Goal: Task Accomplishment & Management: Complete application form

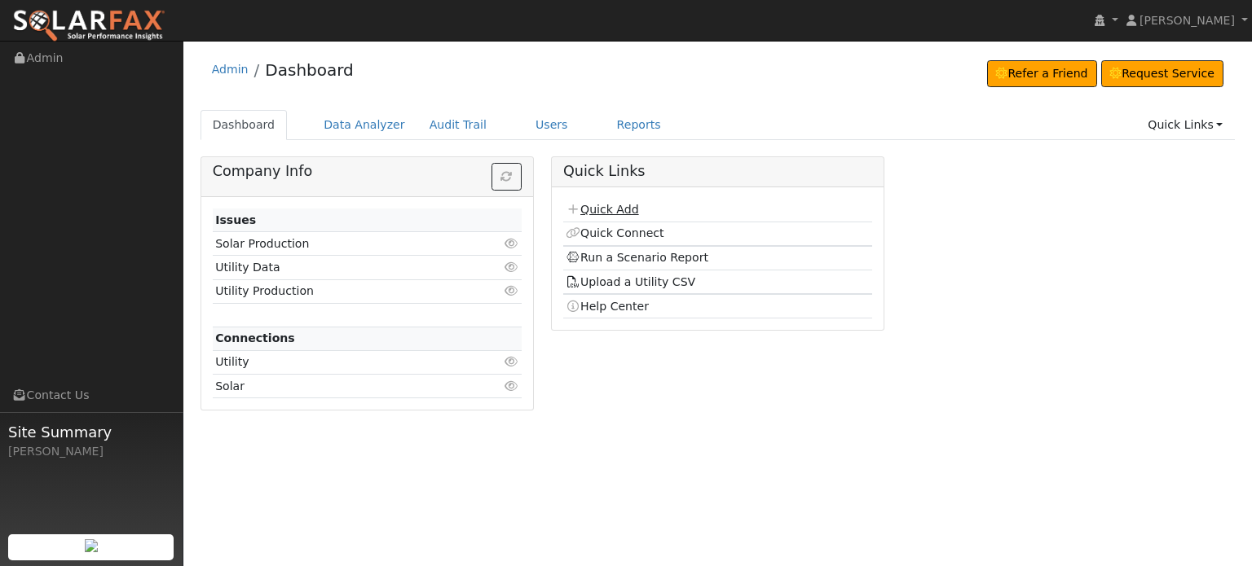
click at [587, 209] on link "Quick Add" at bounding box center [602, 209] width 73 height 13
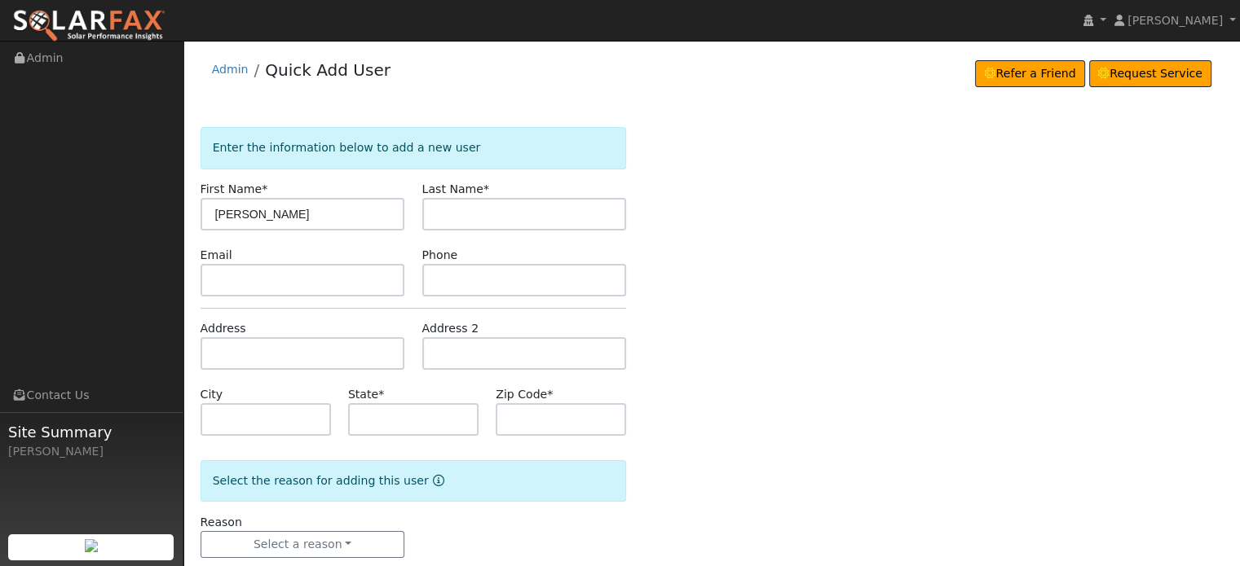
type input "[PERSON_NAME]"
click at [209, 350] on input "text" at bounding box center [303, 353] width 205 height 33
type input "[STREET_ADDRESS]"
type input "Colfax"
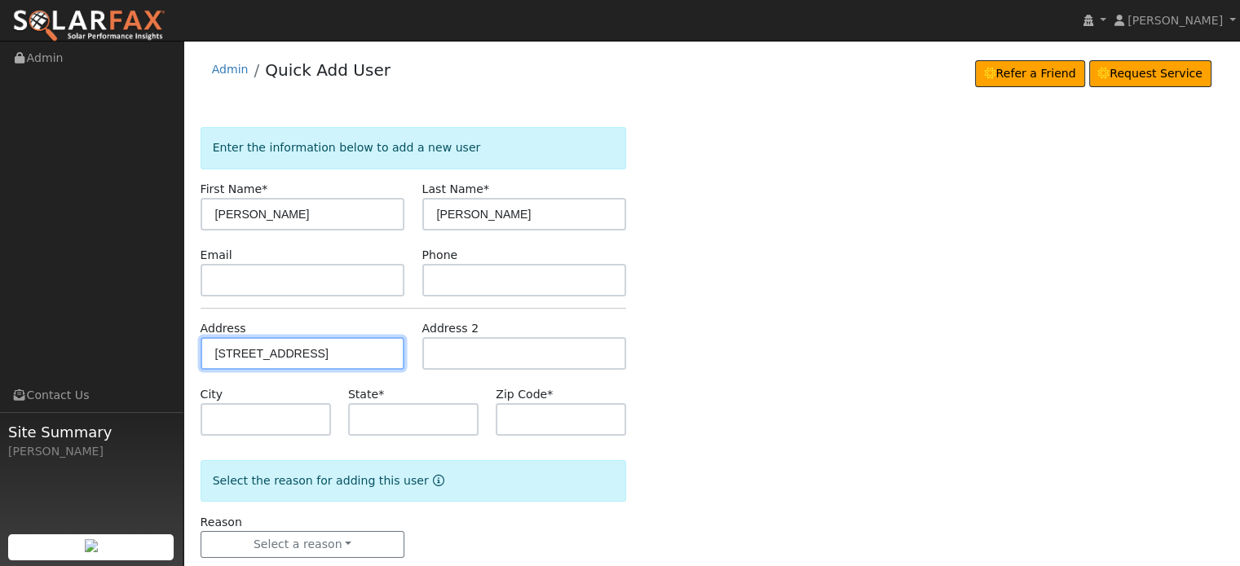
type input "CA"
type input "95713"
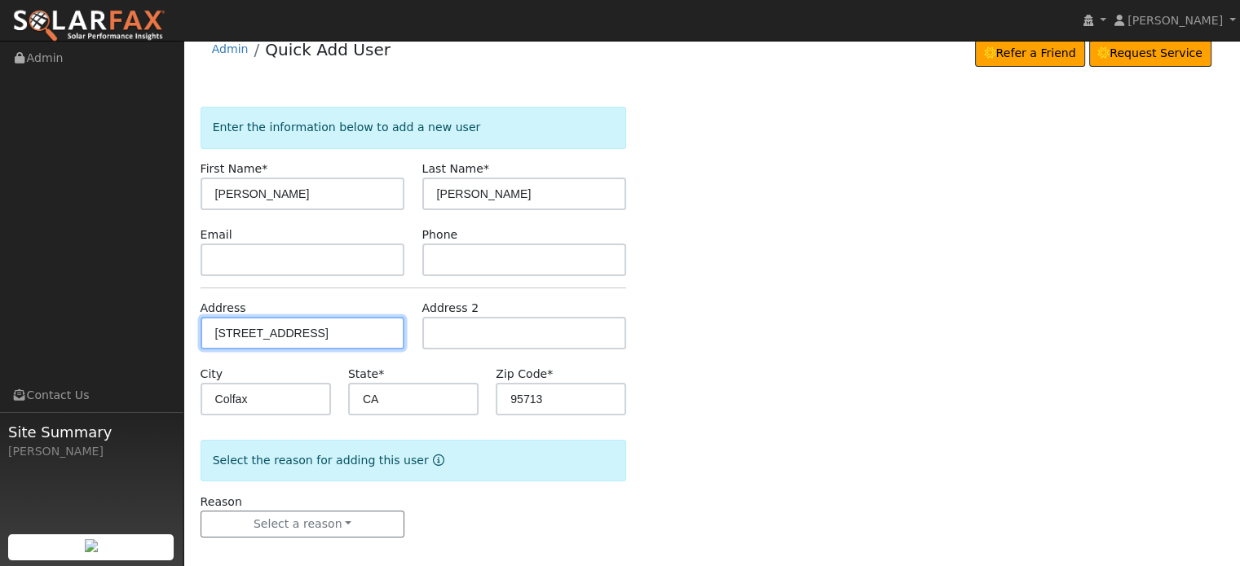
scroll to position [32, 0]
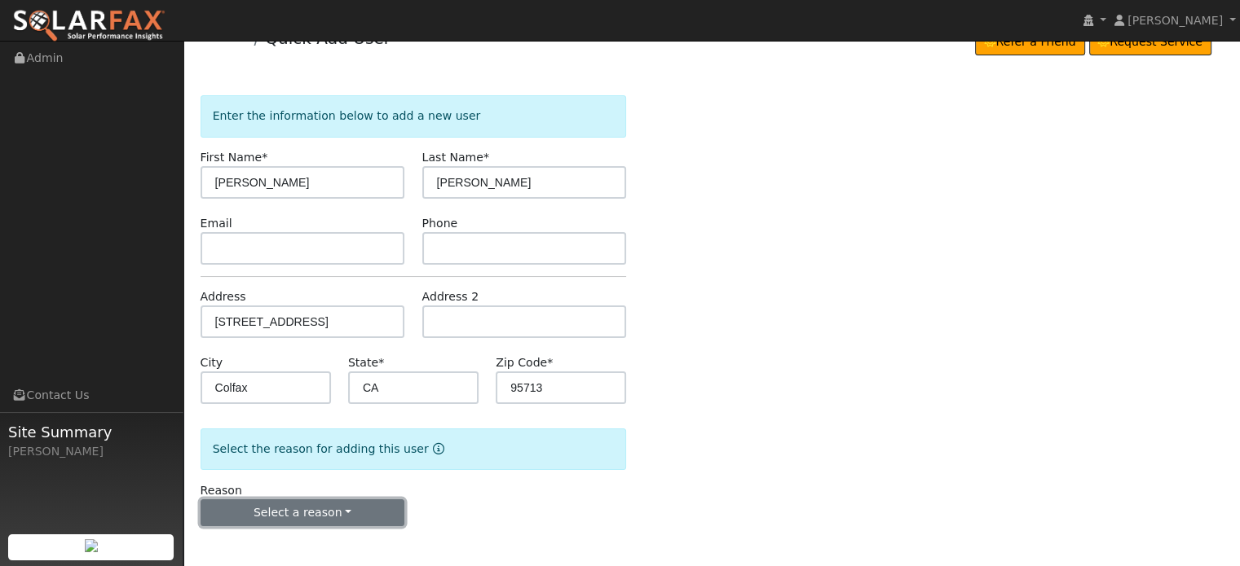
click at [286, 521] on button "Select a reason" at bounding box center [303, 514] width 205 height 28
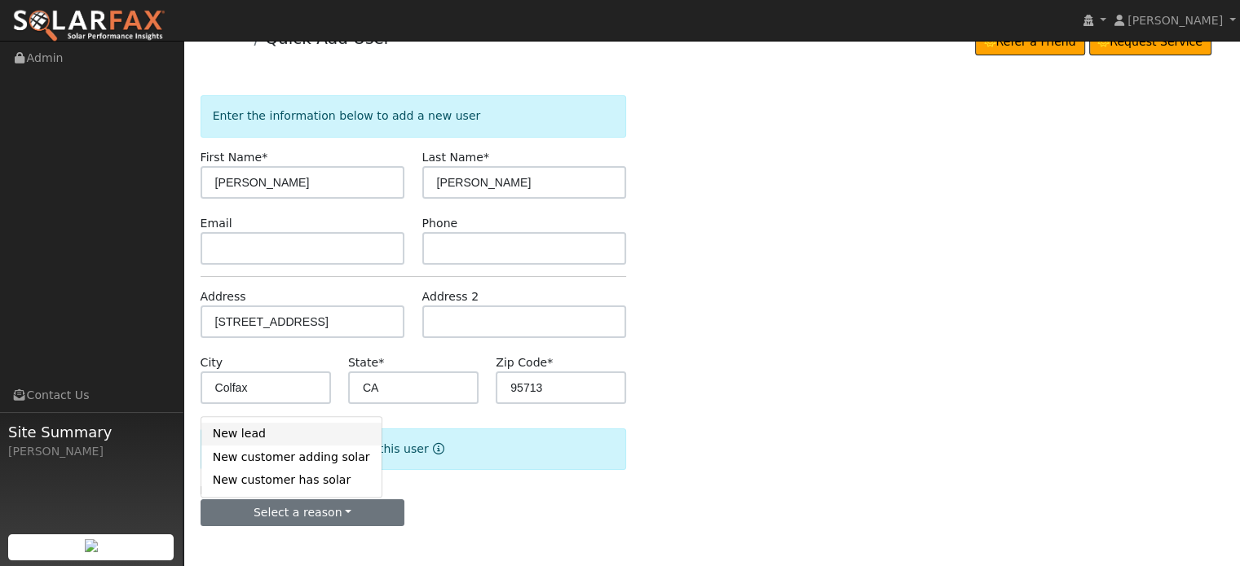
click at [232, 430] on link "New lead" at bounding box center [291, 434] width 180 height 23
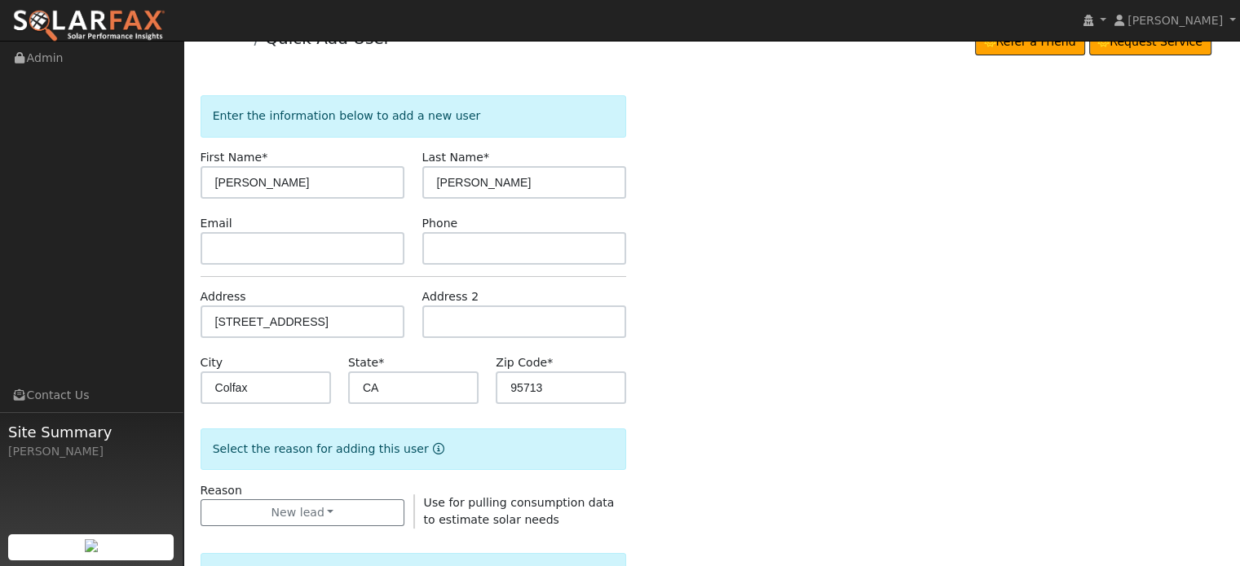
scroll to position [439, 0]
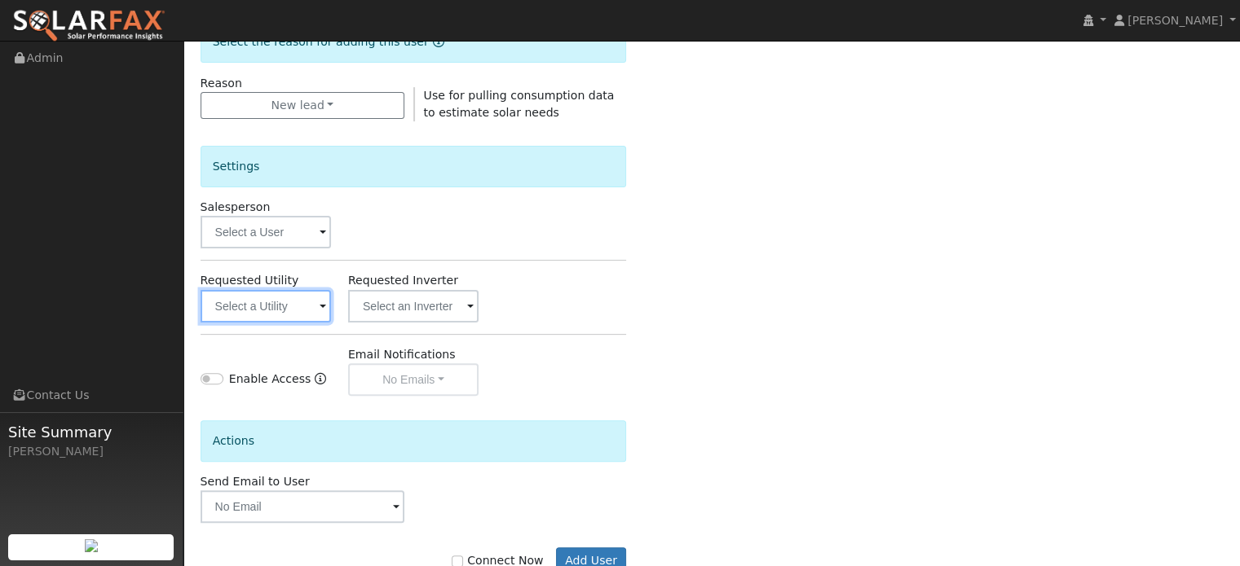
click at [234, 306] on input "text" at bounding box center [266, 306] width 130 height 33
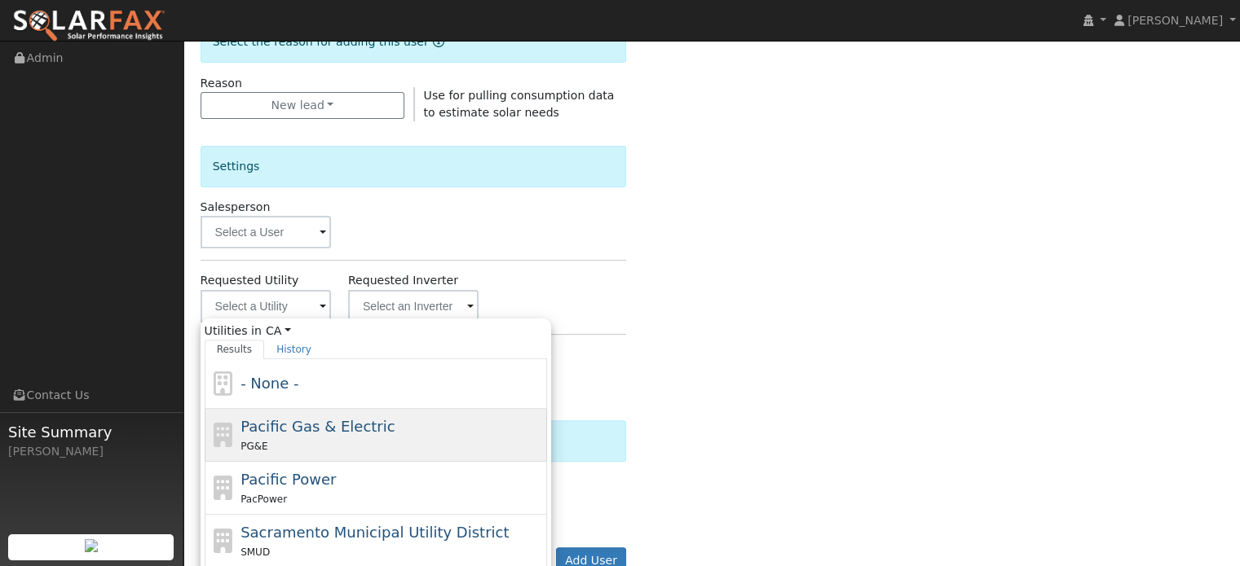
click at [260, 441] on span "PG&E" at bounding box center [253, 446] width 27 height 11
type input "Pacific Gas & Electric"
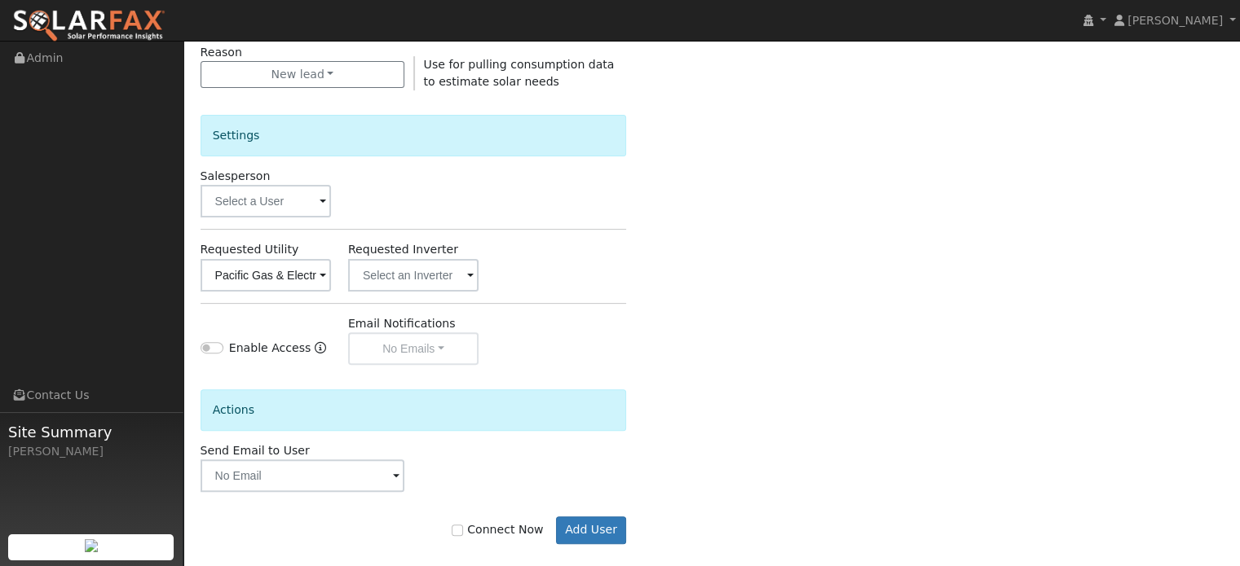
scroll to position [487, 0]
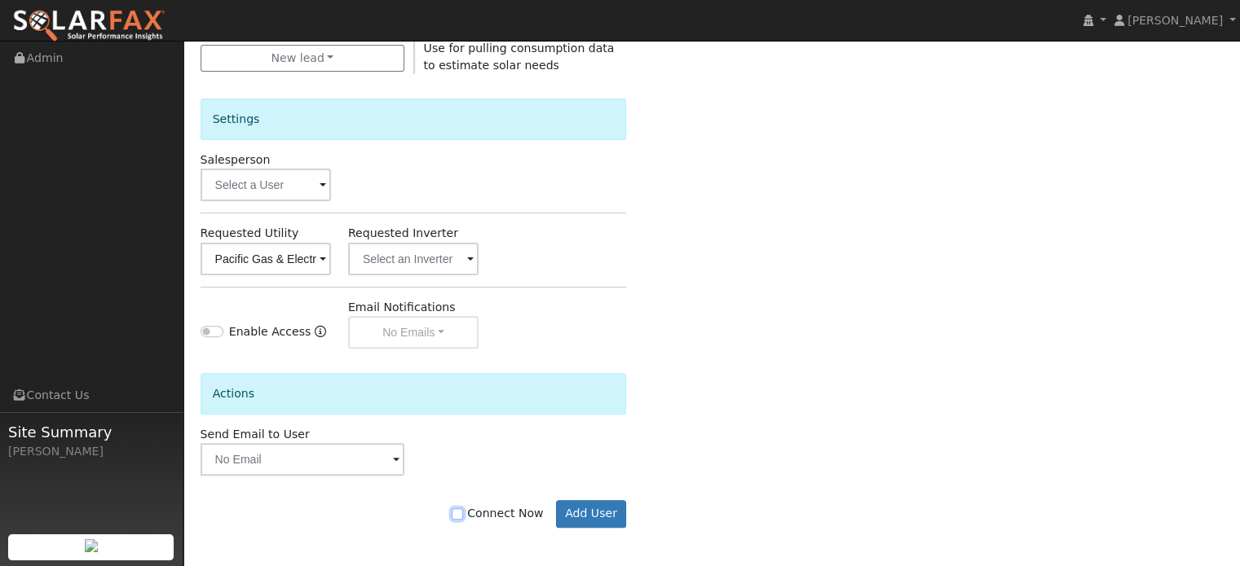
click at [463, 513] on input "Connect Now" at bounding box center [457, 514] width 11 height 11
checkbox input "true"
click at [588, 510] on button "Add User" at bounding box center [591, 514] width 71 height 28
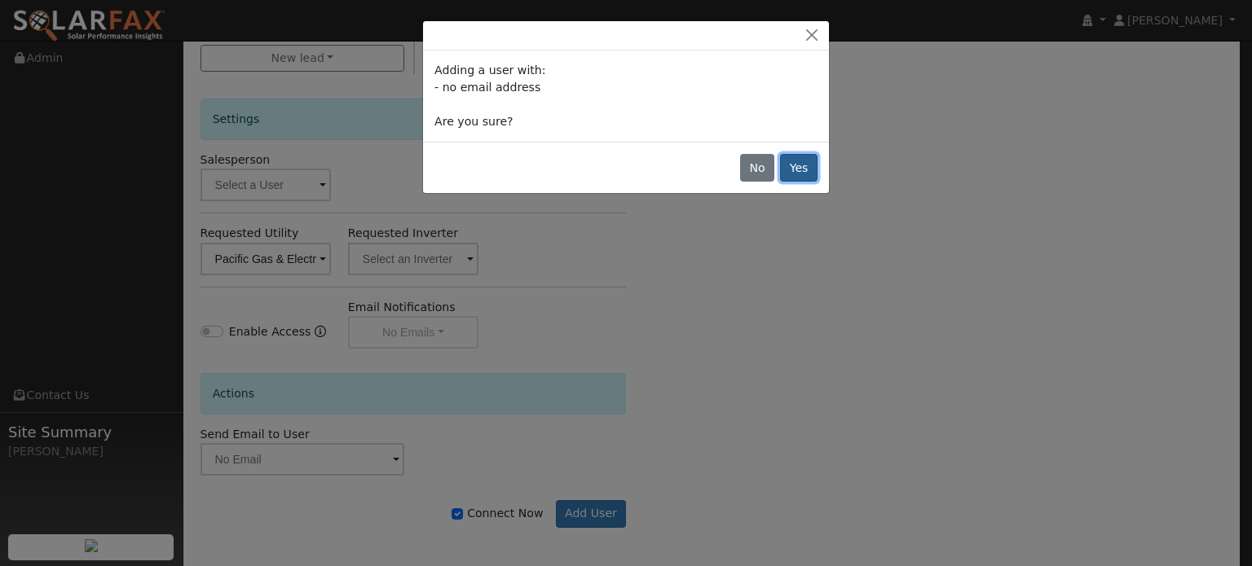
click at [802, 165] on button "Yes" at bounding box center [798, 168] width 37 height 28
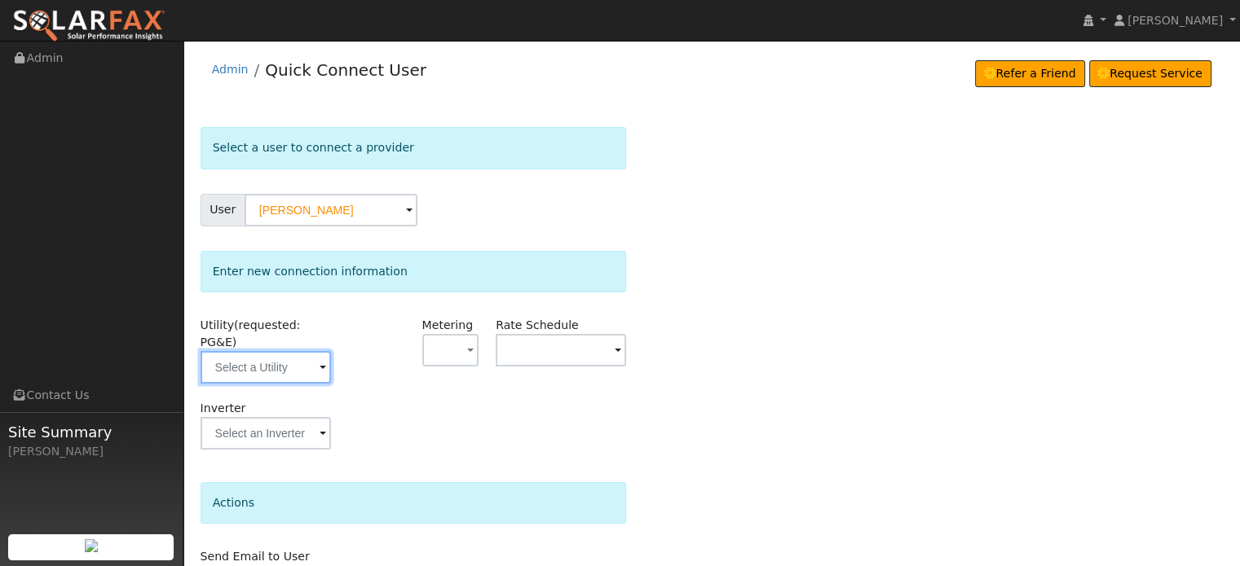
click at [279, 351] on input "text" at bounding box center [266, 367] width 130 height 33
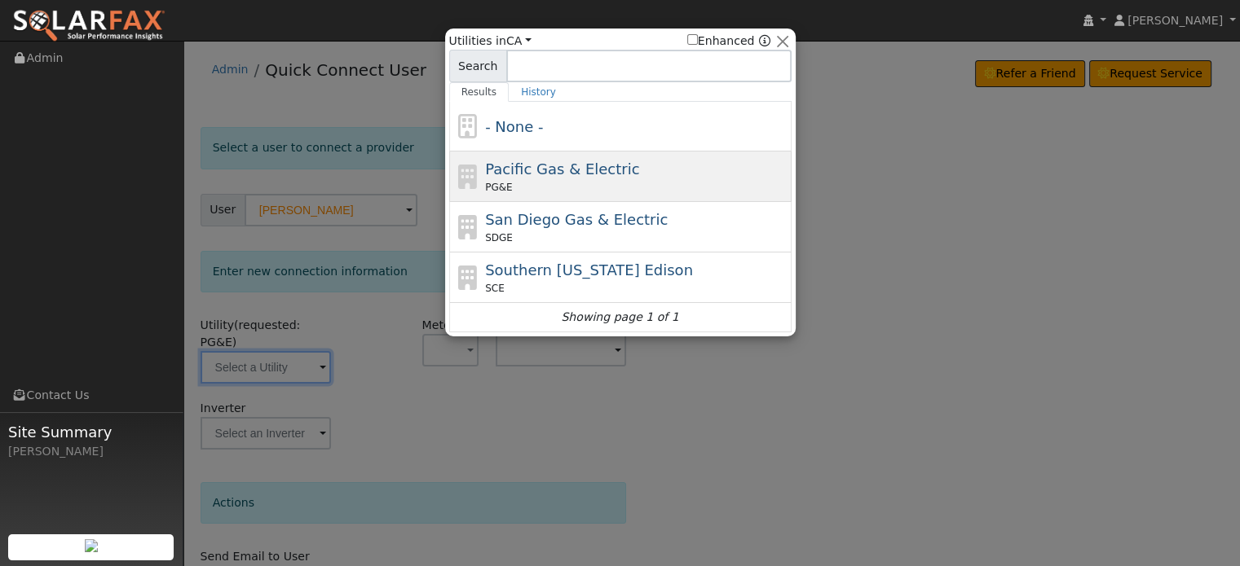
click at [552, 178] on div "Pacific Gas & Electric PG&E" at bounding box center [636, 176] width 302 height 37
type input "PG&E"
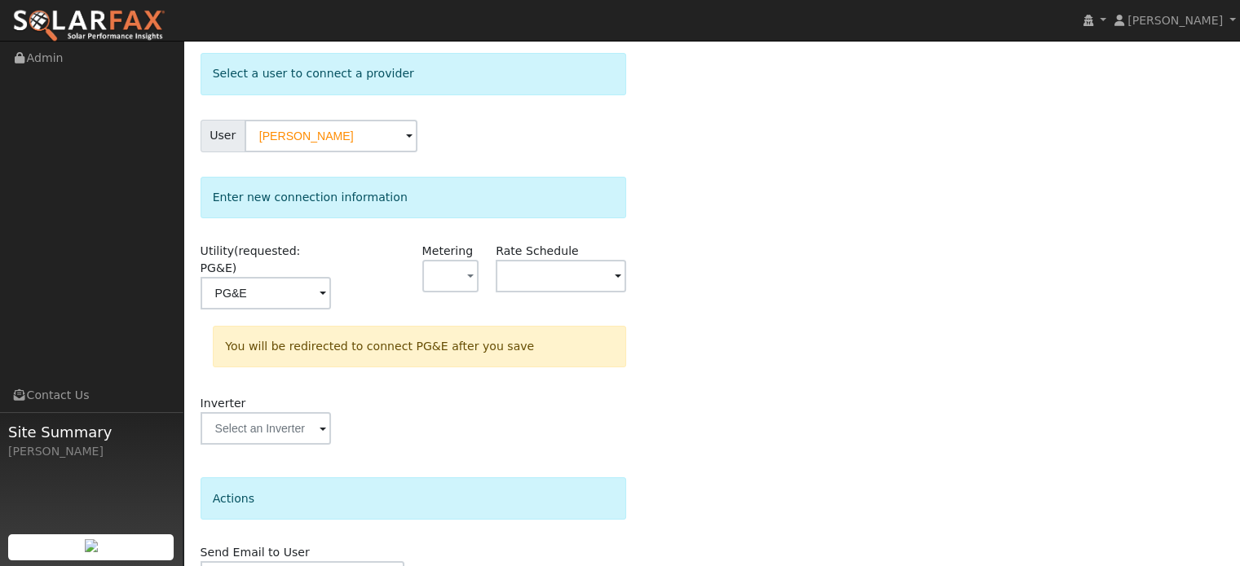
scroll to position [151, 0]
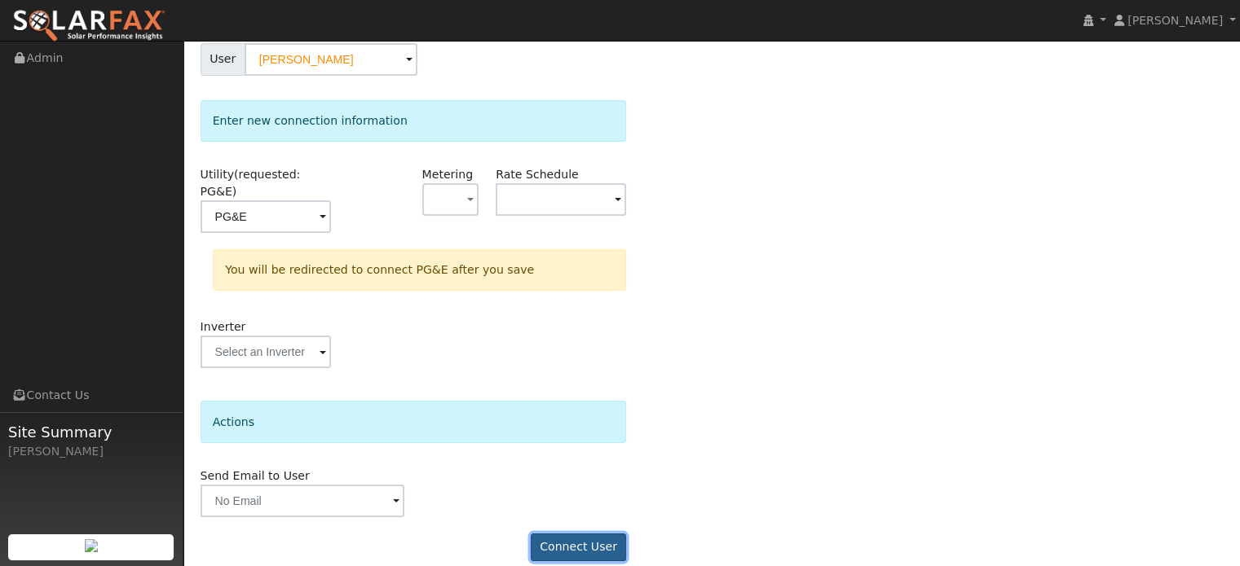
click at [569, 534] on button "Connect User" at bounding box center [579, 548] width 96 height 28
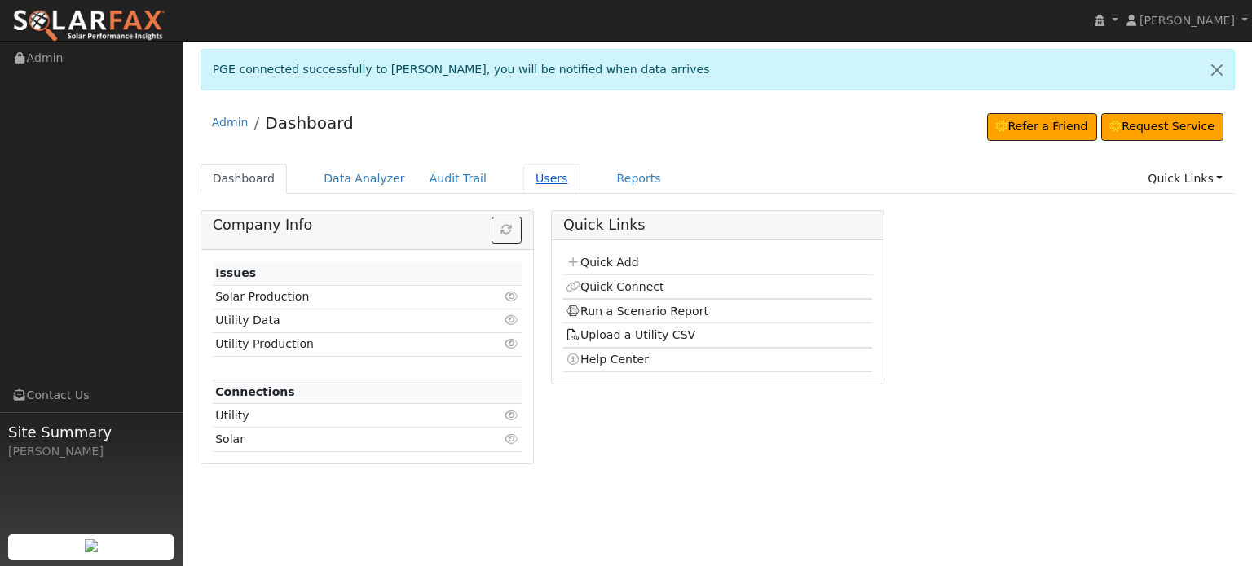
click at [531, 176] on link "Users" at bounding box center [551, 179] width 57 height 30
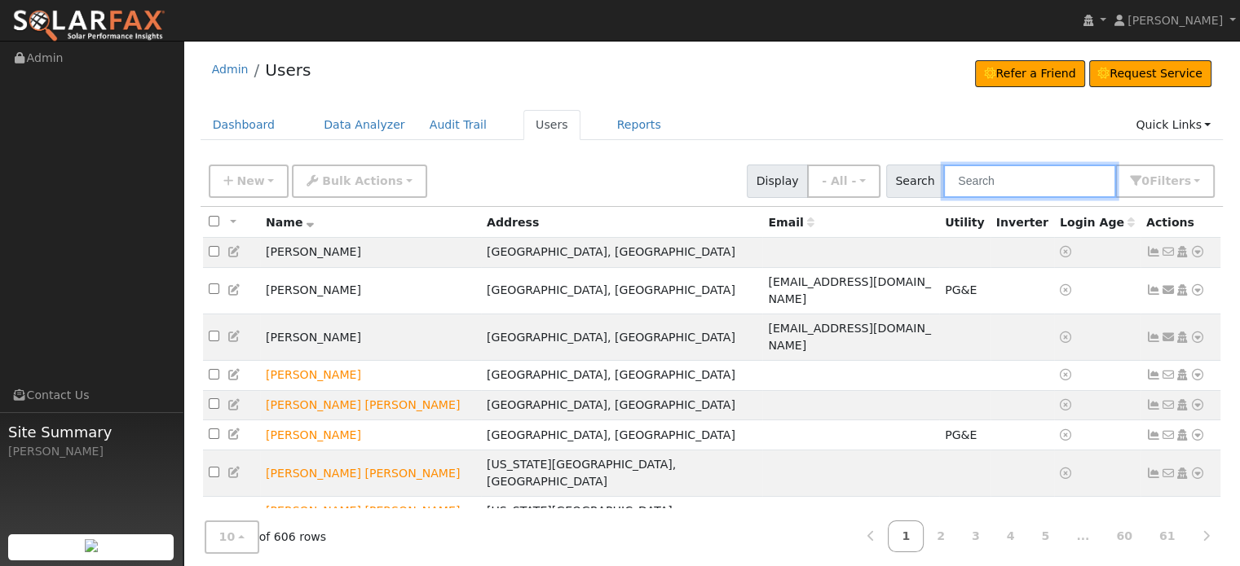
click at [988, 175] on input "text" at bounding box center [1029, 181] width 173 height 33
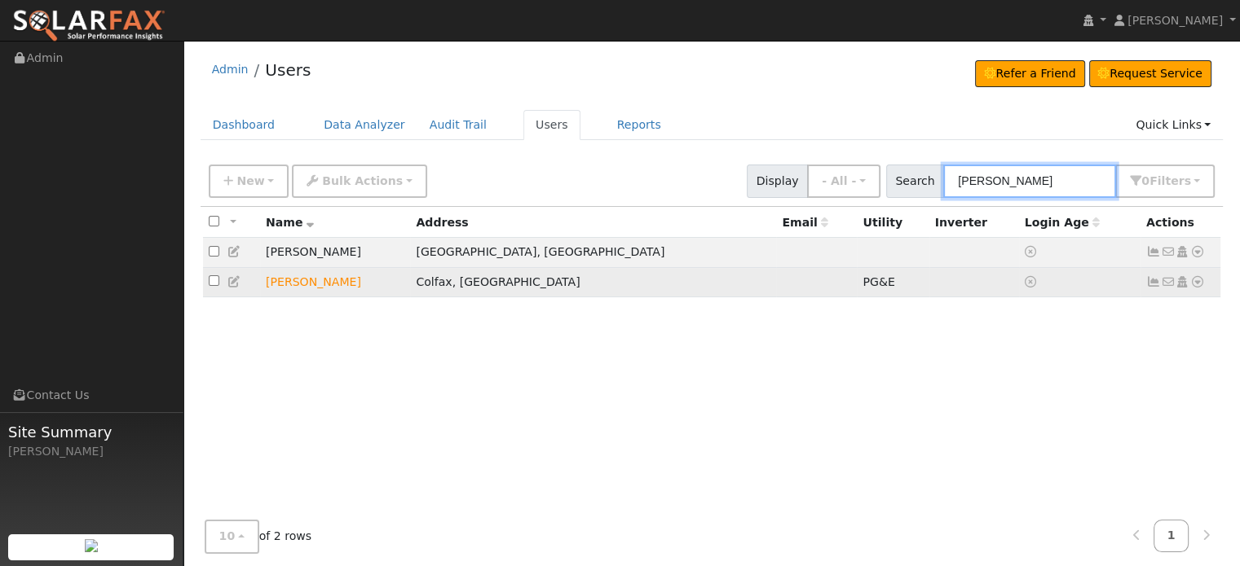
type input "[PERSON_NAME]"
click at [1148, 286] on icon at bounding box center [1153, 281] width 15 height 11
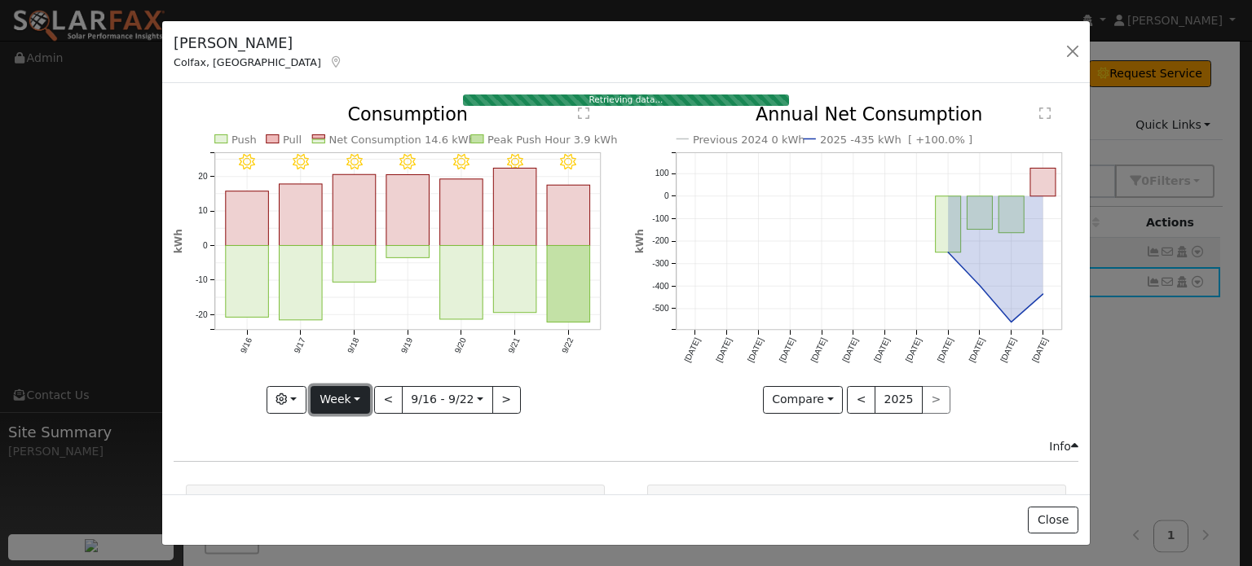
click at [358, 394] on button "Week" at bounding box center [340, 400] width 59 height 28
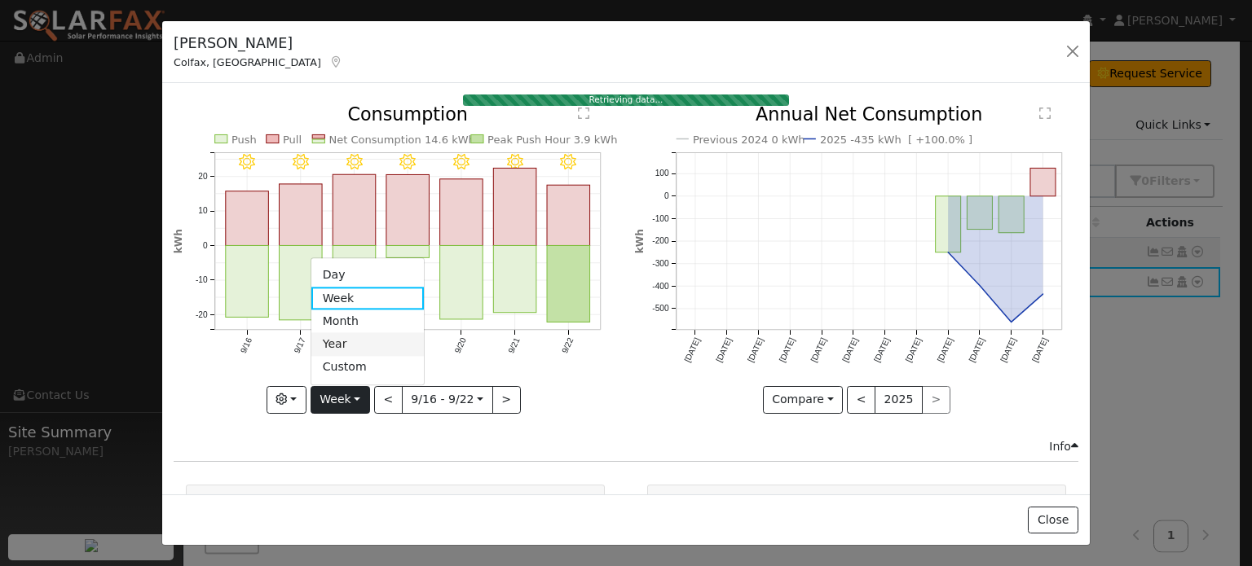
click at [342, 335] on link "Year" at bounding box center [367, 344] width 113 height 23
type input "2024-09-01"
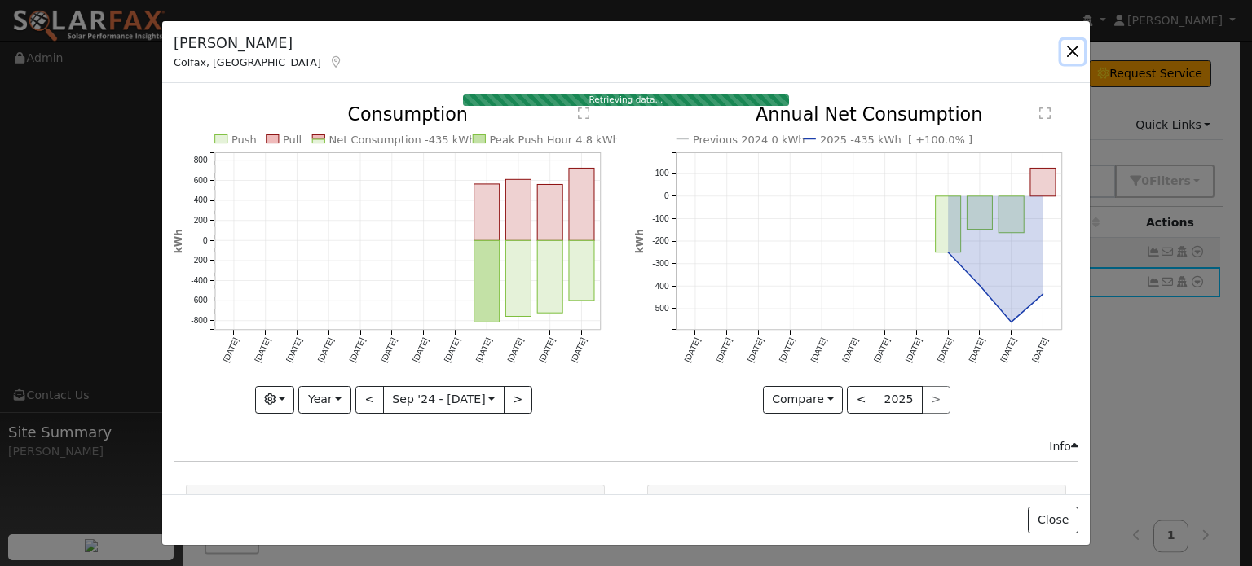
click at [1074, 51] on button "button" at bounding box center [1072, 51] width 23 height 23
